Goal: Transaction & Acquisition: Purchase product/service

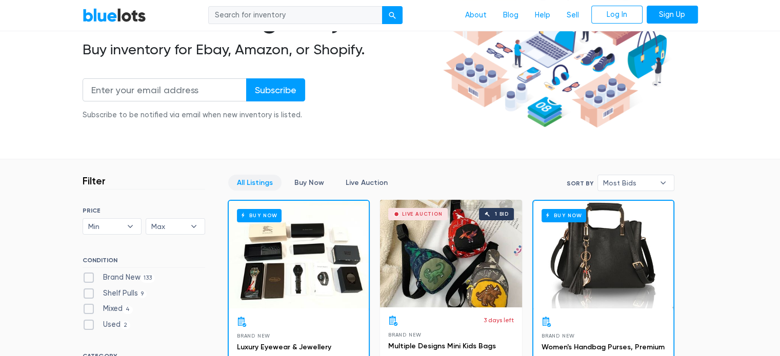
scroll to position [308, 0]
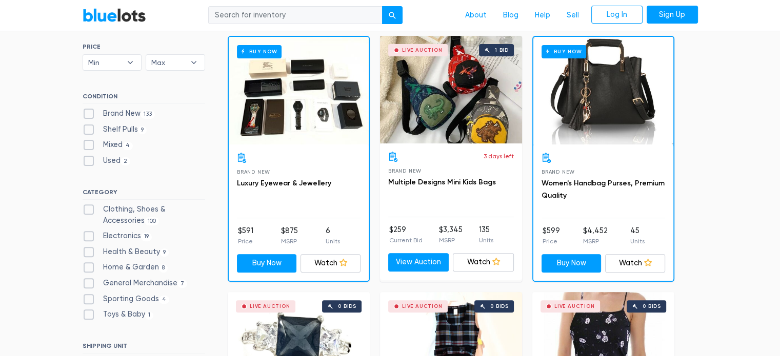
click at [130, 114] on label "Brand New 133" at bounding box center [119, 113] width 73 height 11
click at [89, 114] on New"] "Brand New 133" at bounding box center [86, 111] width 7 height 7
checkbox New"] "true"
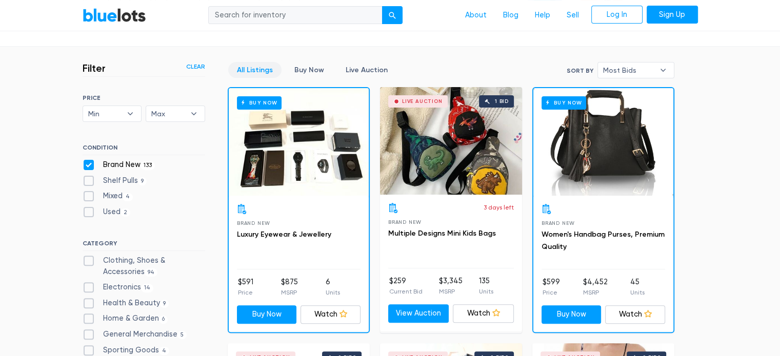
click at [347, 157] on div "Buy Now" at bounding box center [299, 142] width 140 height 108
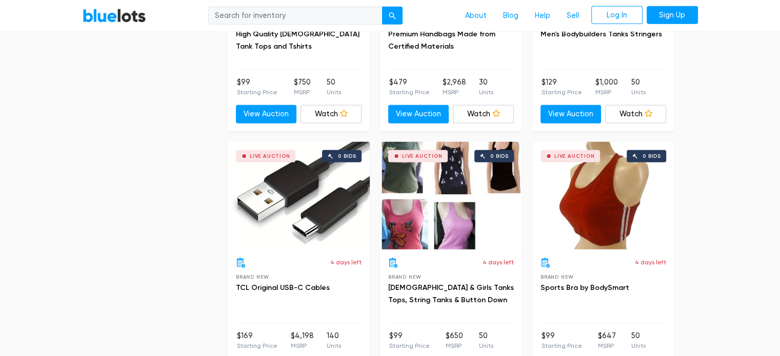
scroll to position [3076, 0]
